Goal: Navigation & Orientation: Understand site structure

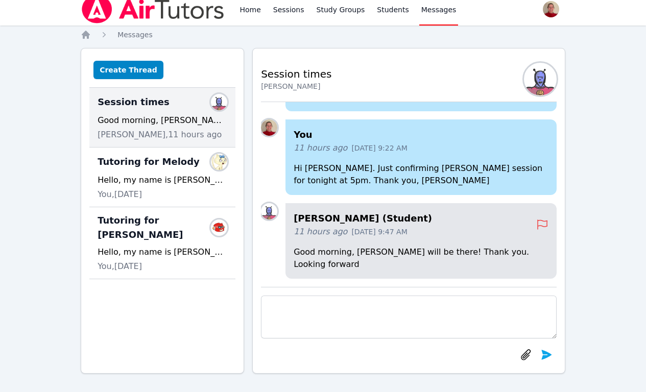
scroll to position [9, 0]
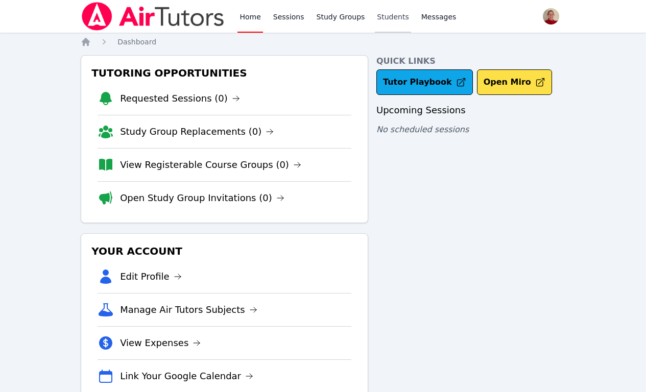
click at [391, 18] on link "Students" at bounding box center [393, 16] width 36 height 33
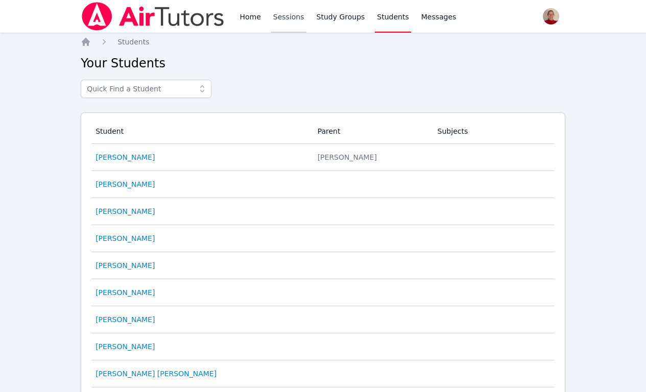
click at [291, 17] on link "Sessions" at bounding box center [288, 16] width 35 height 33
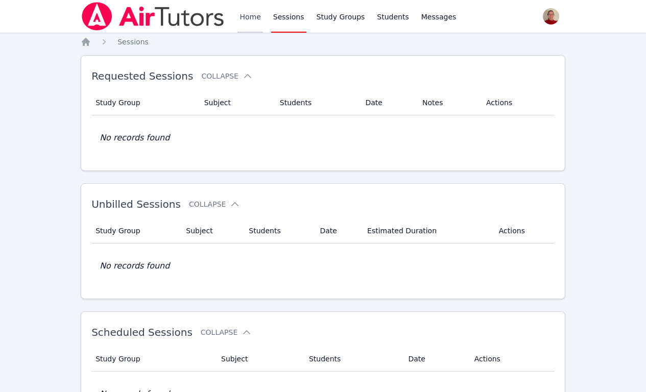
click at [241, 16] on link "Home" at bounding box center [249, 16] width 25 height 33
